Goal: Transaction & Acquisition: Purchase product/service

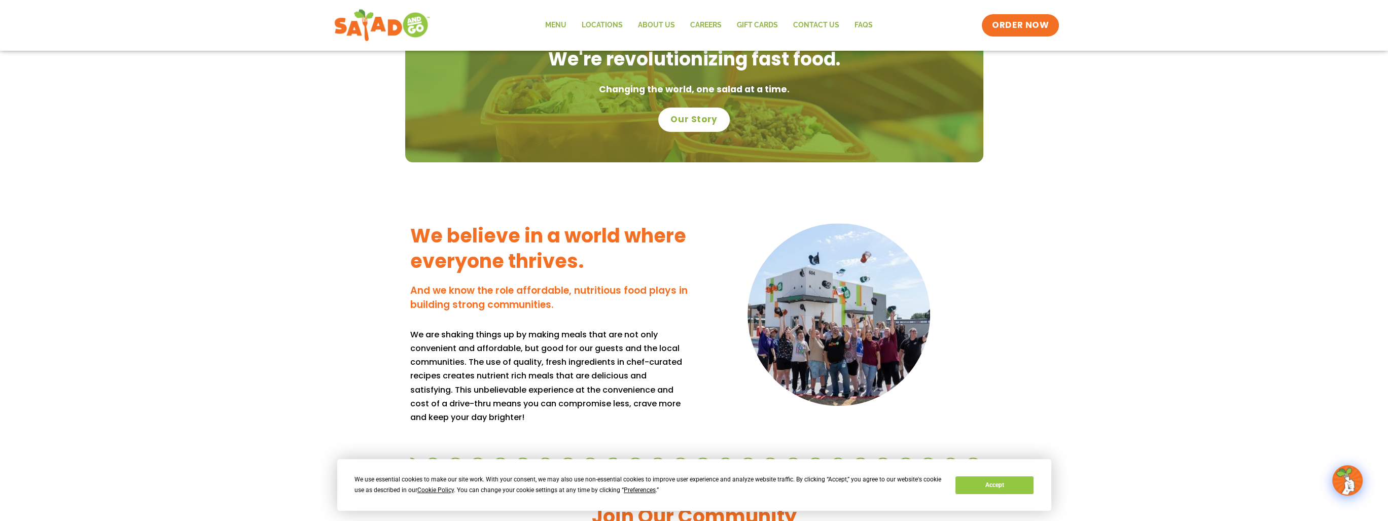
scroll to position [609, 0]
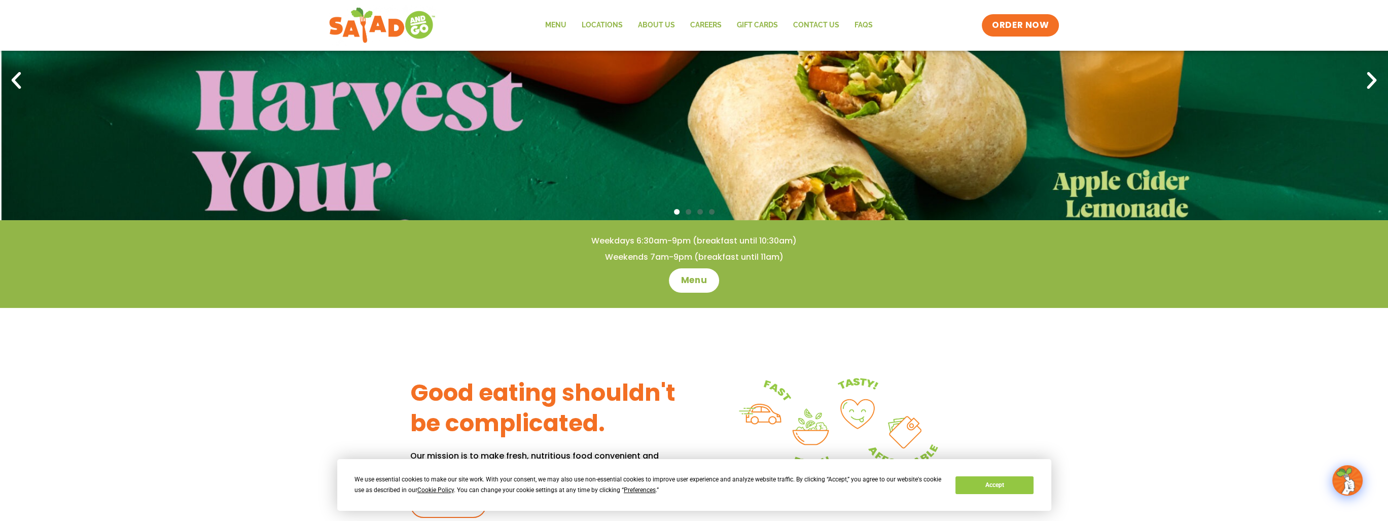
scroll to position [152, 0]
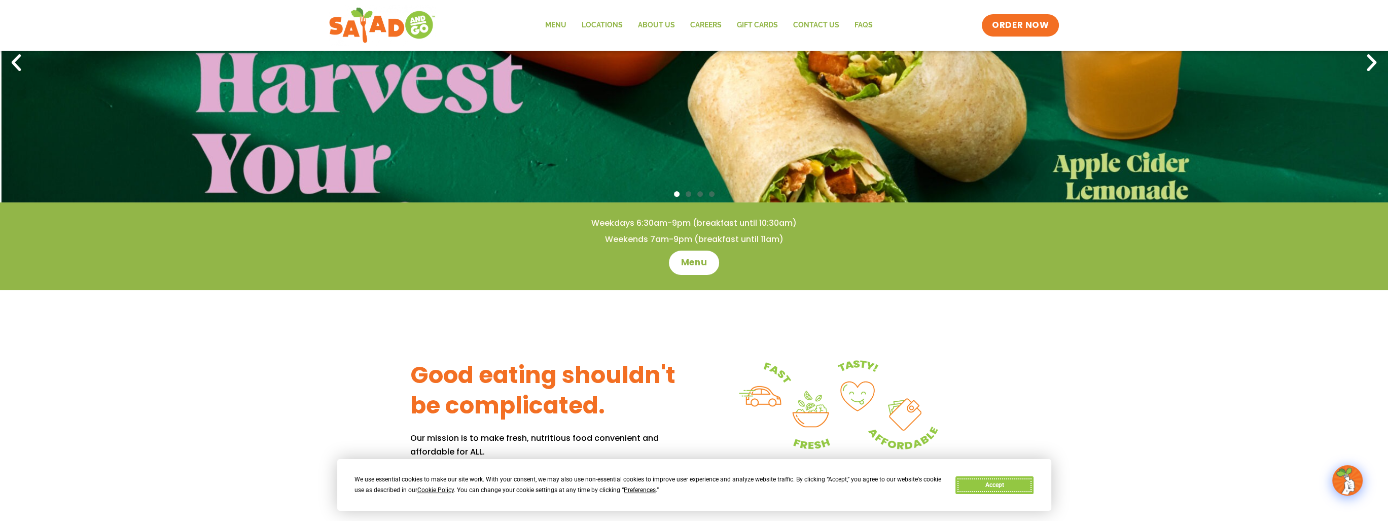
click at [980, 489] on button "Accept" at bounding box center [995, 485] width 78 height 18
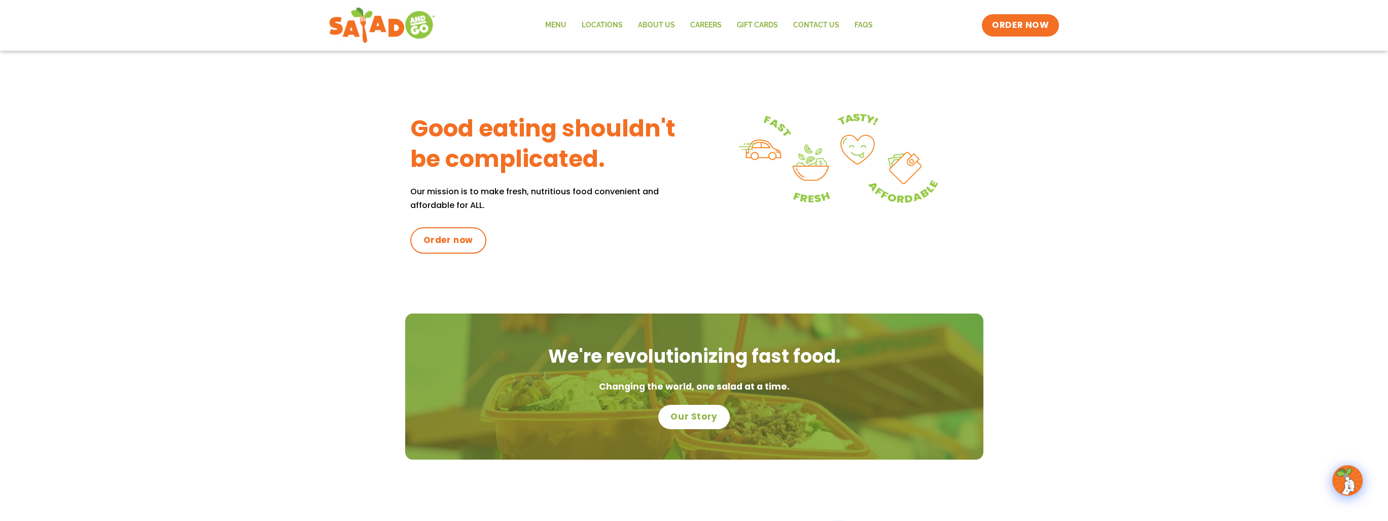
scroll to position [0, 0]
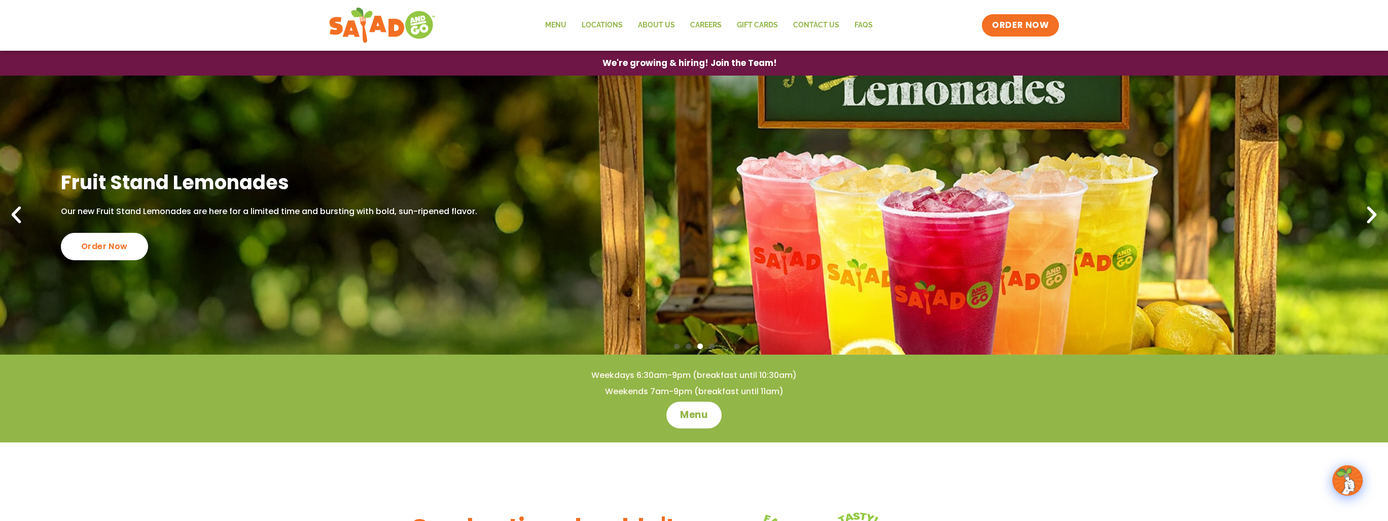
click at [690, 410] on span "Menu" at bounding box center [694, 414] width 29 height 13
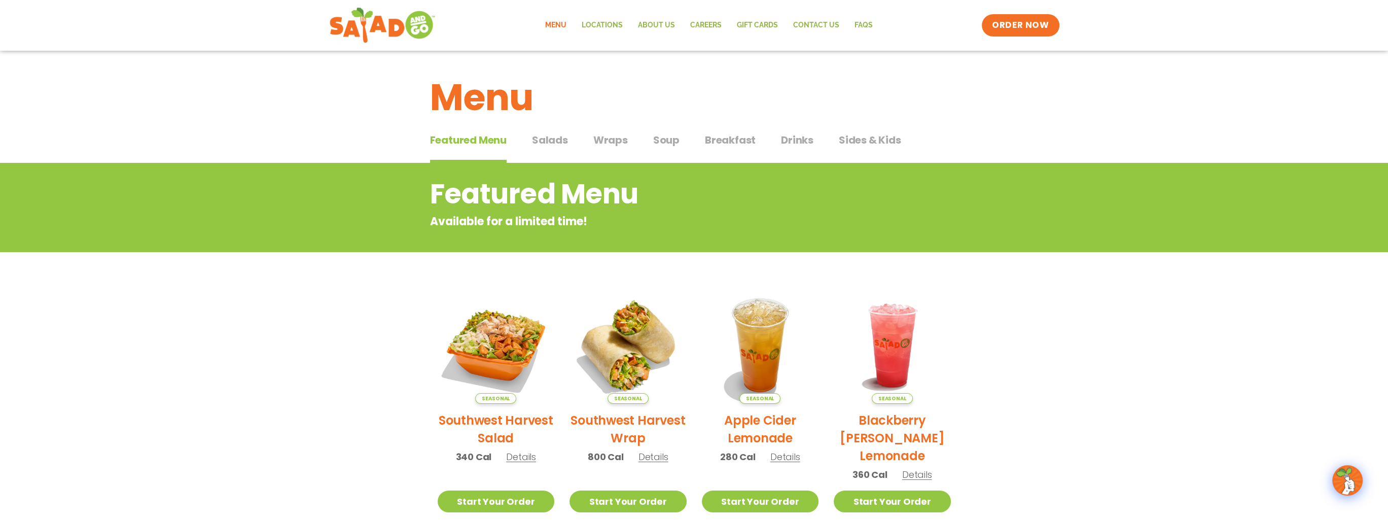
click at [739, 140] on span "Breakfast" at bounding box center [730, 139] width 51 height 15
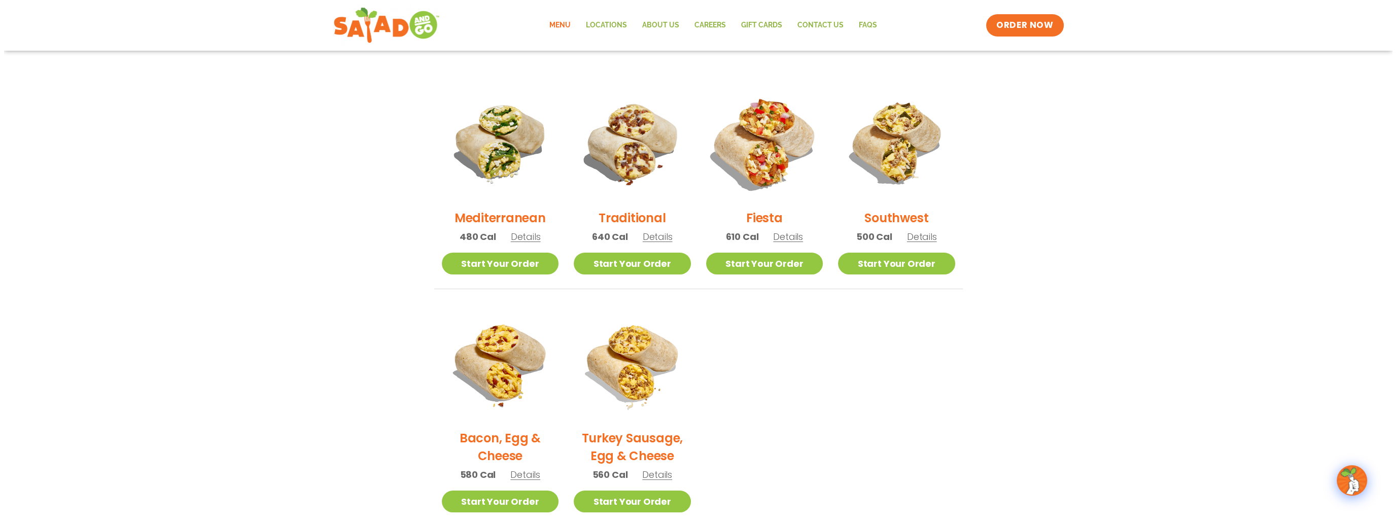
scroll to position [254, 0]
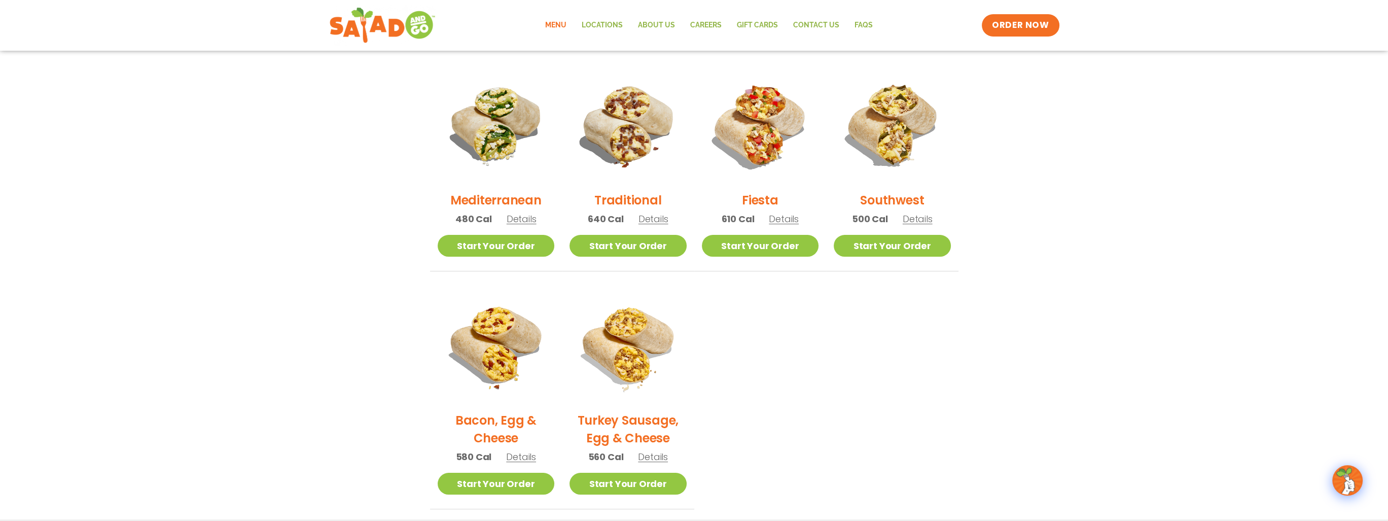
click at [918, 216] on span "Details" at bounding box center [918, 219] width 30 height 13
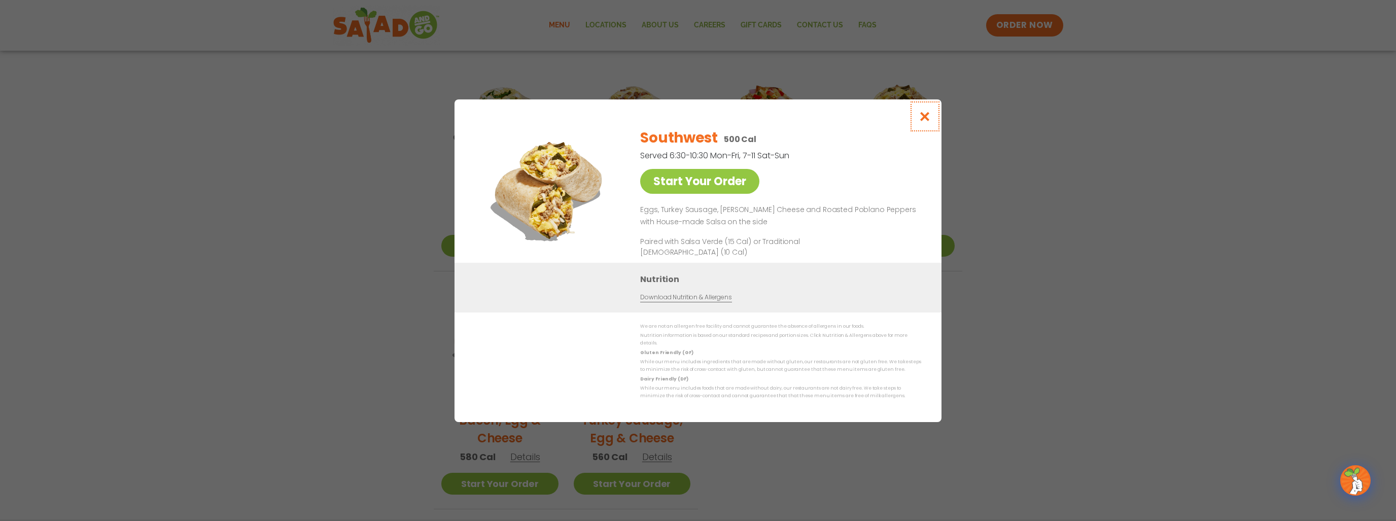
click at [925, 116] on icon "Close modal" at bounding box center [925, 116] width 13 height 11
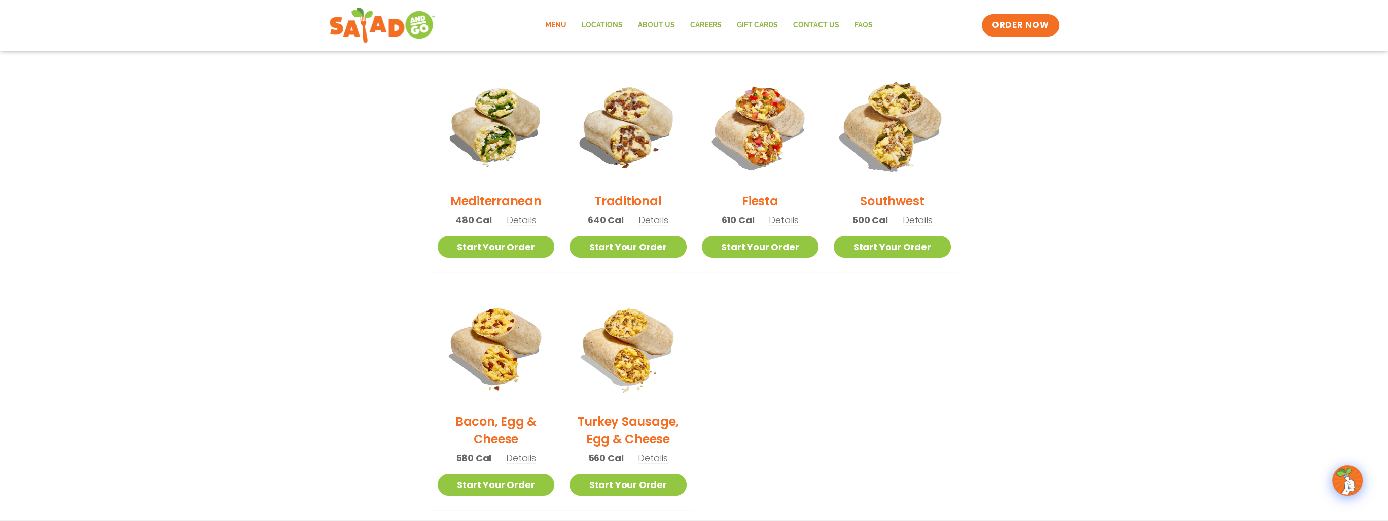
scroll to position [241, 0]
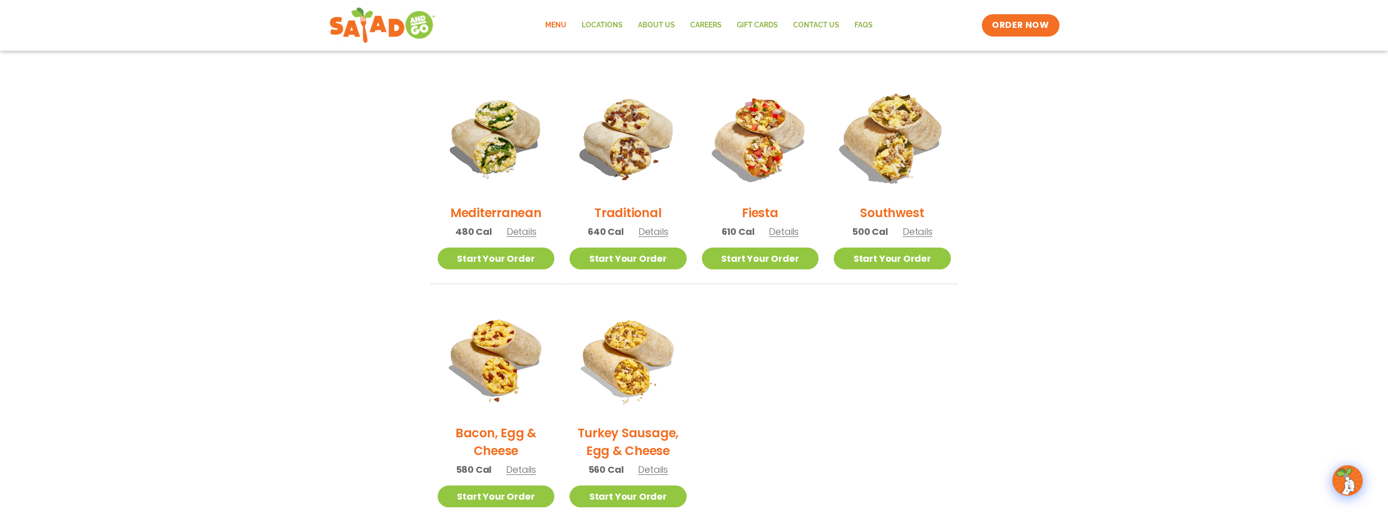
click at [900, 147] on img at bounding box center [892, 137] width 137 height 137
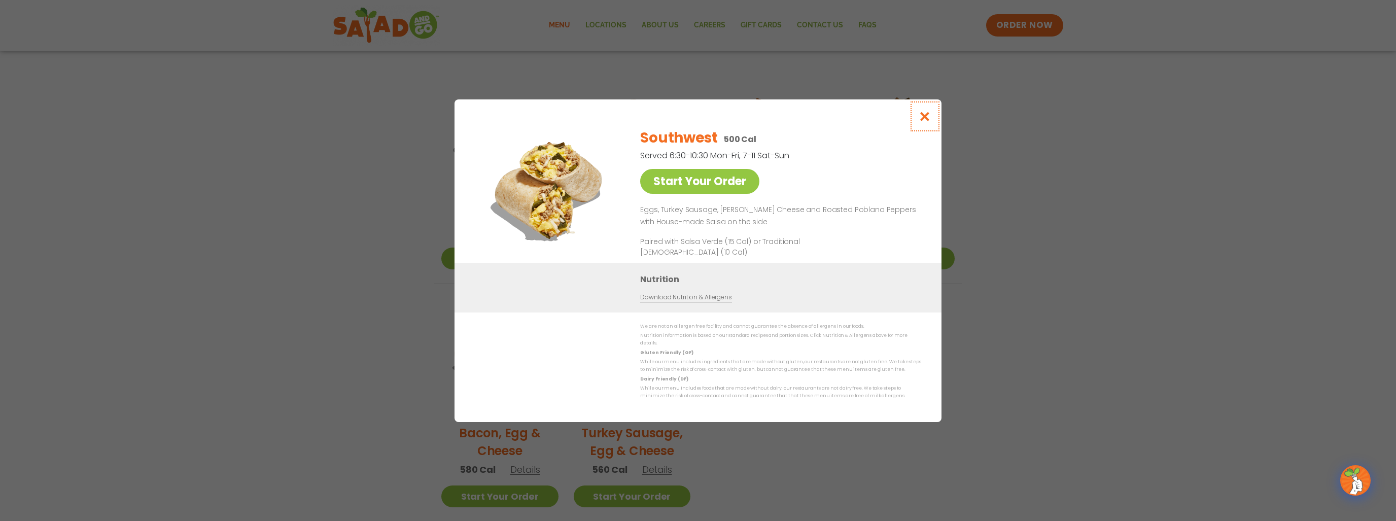
click at [928, 119] on icon "Close modal" at bounding box center [925, 116] width 13 height 11
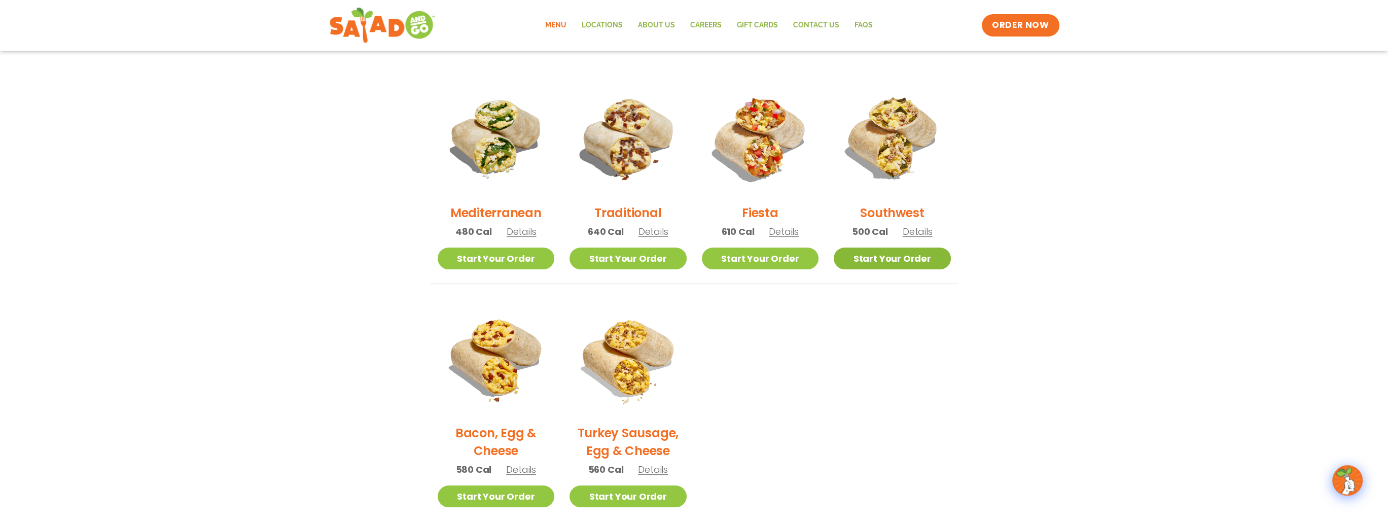
click at [942, 260] on link "Start Your Order" at bounding box center [892, 259] width 117 height 22
